Goal: Task Accomplishment & Management: Manage account settings

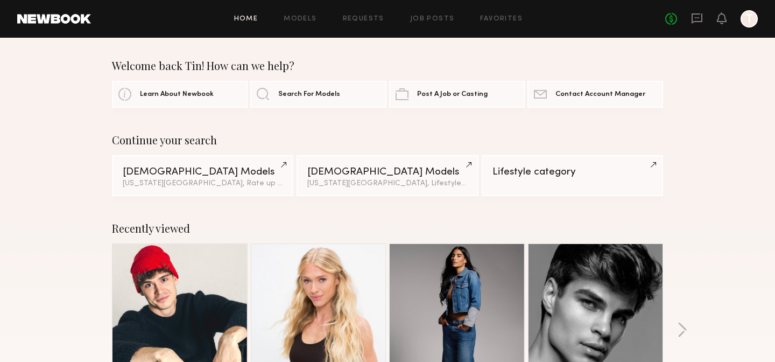
click at [751, 20] on div at bounding box center [749, 18] width 17 height 17
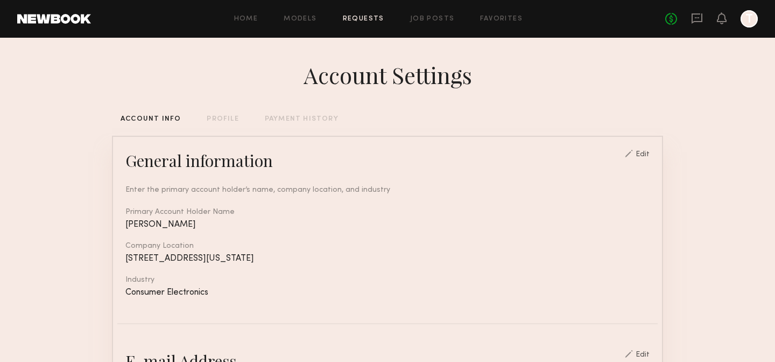
click at [373, 20] on link "Requests" at bounding box center [363, 19] width 41 height 7
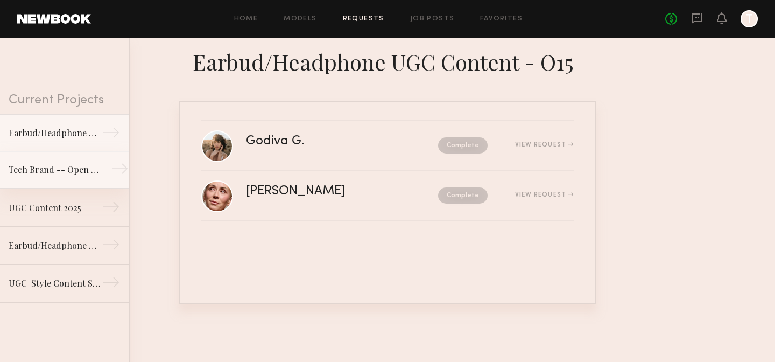
click at [103, 164] on link "Tech Brand -- Open Earbuds Modeling/B-Roll Shoot →" at bounding box center [64, 170] width 129 height 38
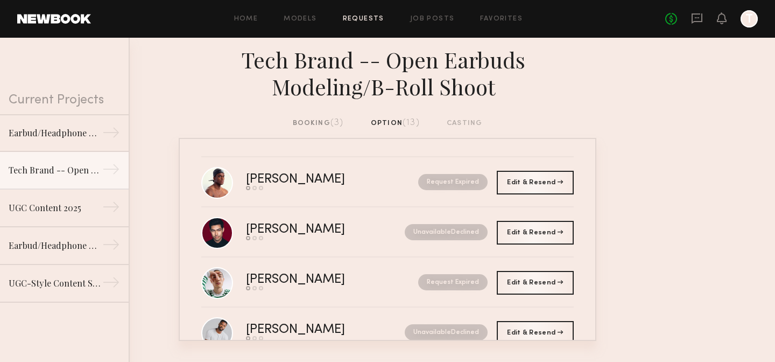
click at [319, 115] on div "Tech Brand -- Open Earbuds Modeling/B-Roll Shoot" at bounding box center [387, 78] width 775 height 80
click at [318, 121] on div "booking (3)" at bounding box center [318, 123] width 51 height 12
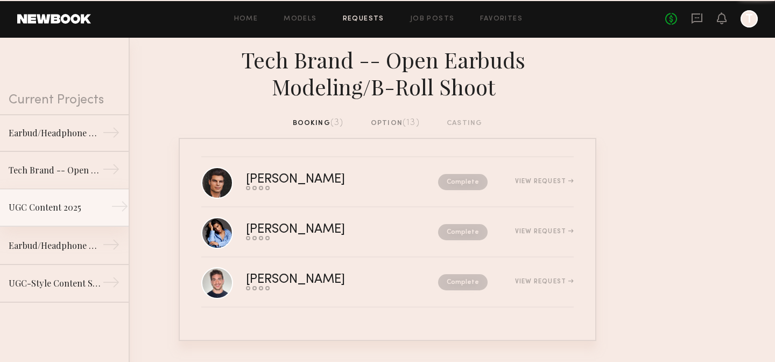
click at [86, 198] on link "UGC Content 2025 →" at bounding box center [64, 208] width 129 height 38
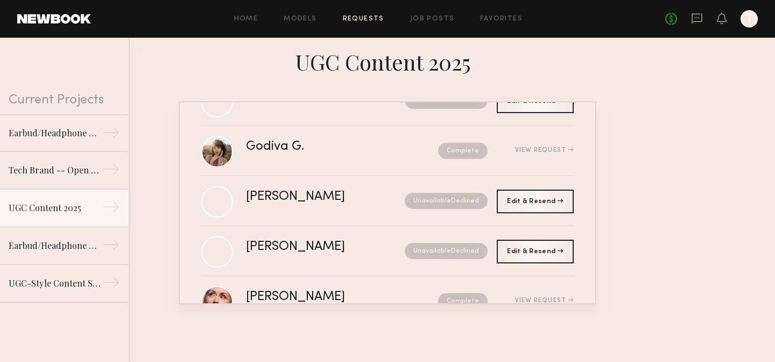
scroll to position [285, 0]
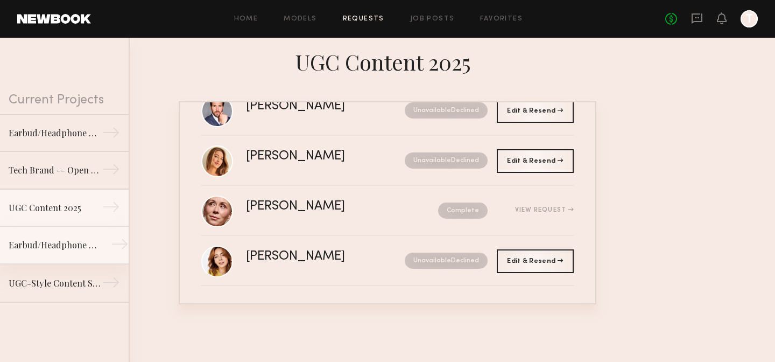
click at [115, 245] on div "→" at bounding box center [120, 246] width 18 height 22
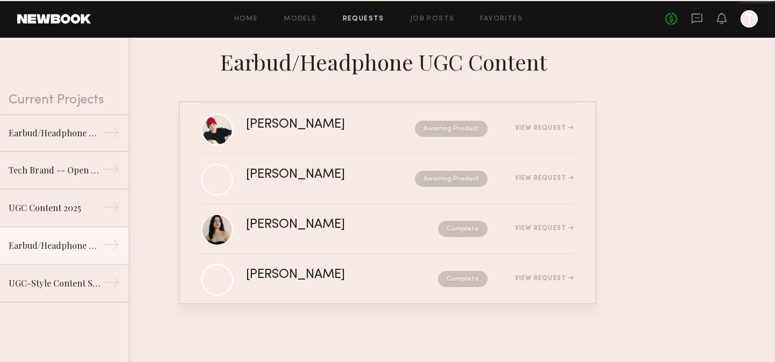
scroll to position [485, 0]
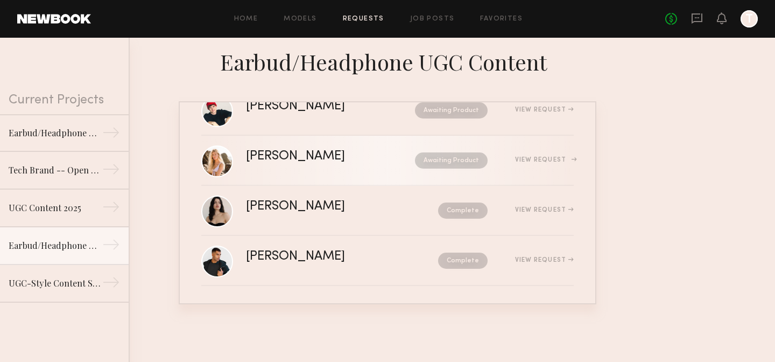
click at [506, 166] on div "[PERSON_NAME] Awaiting Product View Request" at bounding box center [410, 160] width 328 height 20
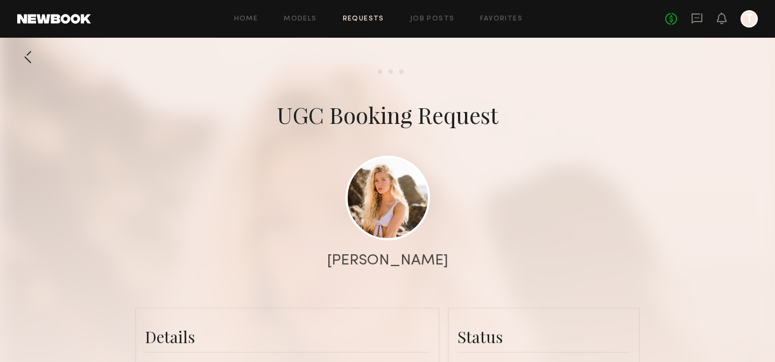
click at [30, 58] on div at bounding box center [28, 57] width 22 height 22
